Goal: Task Accomplishment & Management: Use online tool/utility

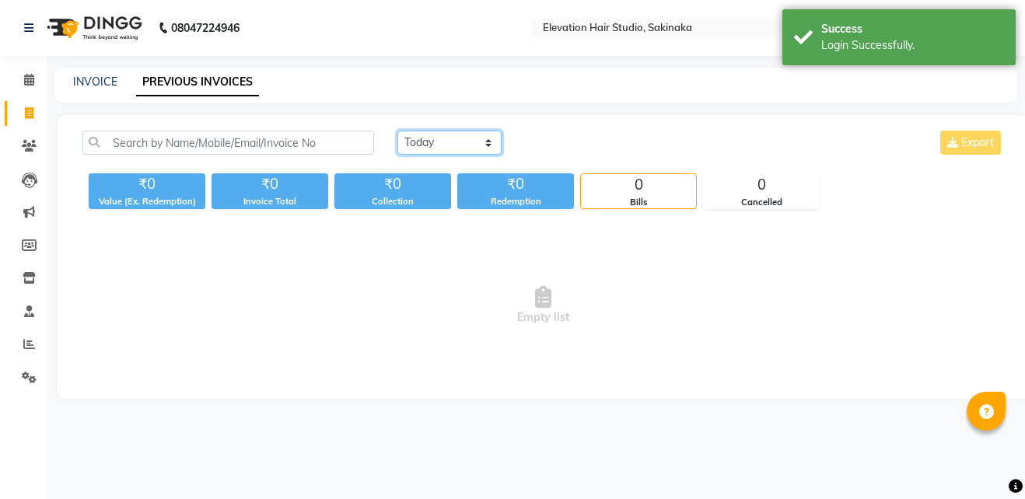
drag, startPoint x: 425, startPoint y: 135, endPoint x: 421, endPoint y: 193, distance: 58.5
click at [421, 193] on div "[DATE] [DATE] Custom Range Export ₹0 Value (Ex. Redemption) ₹0 Invoice Total ₹0…" at bounding box center [543, 170] width 940 height 79
select select "[DATE]"
click at [397, 131] on select "[DATE] [DATE] Custom Range" at bounding box center [449, 143] width 104 height 24
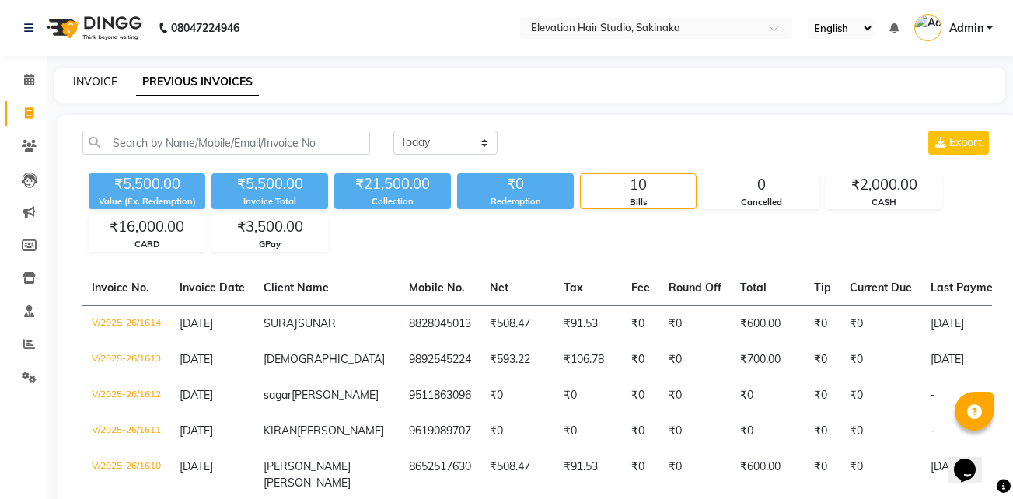
click at [110, 79] on link "INVOICE" at bounding box center [95, 82] width 44 height 14
select select "service"
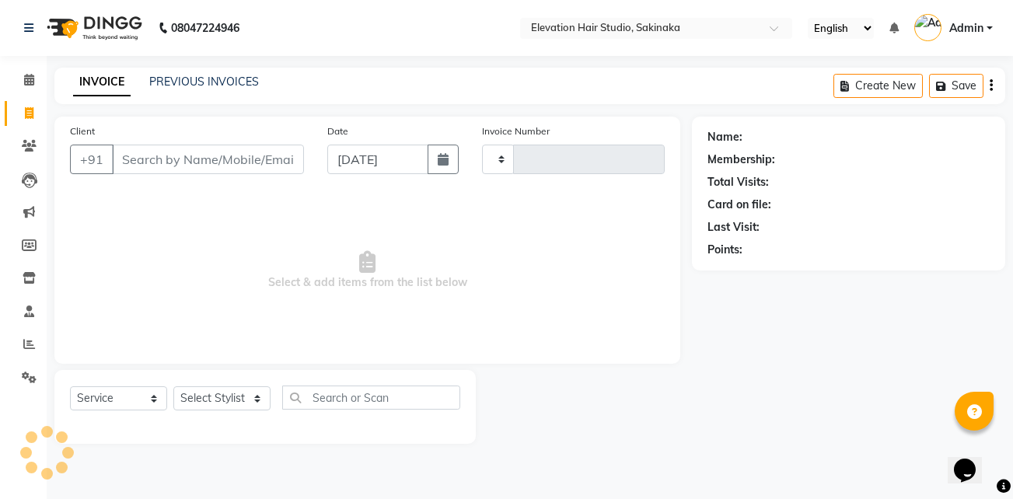
type input "1615"
select select "4949"
